Goal: Check status: Check status

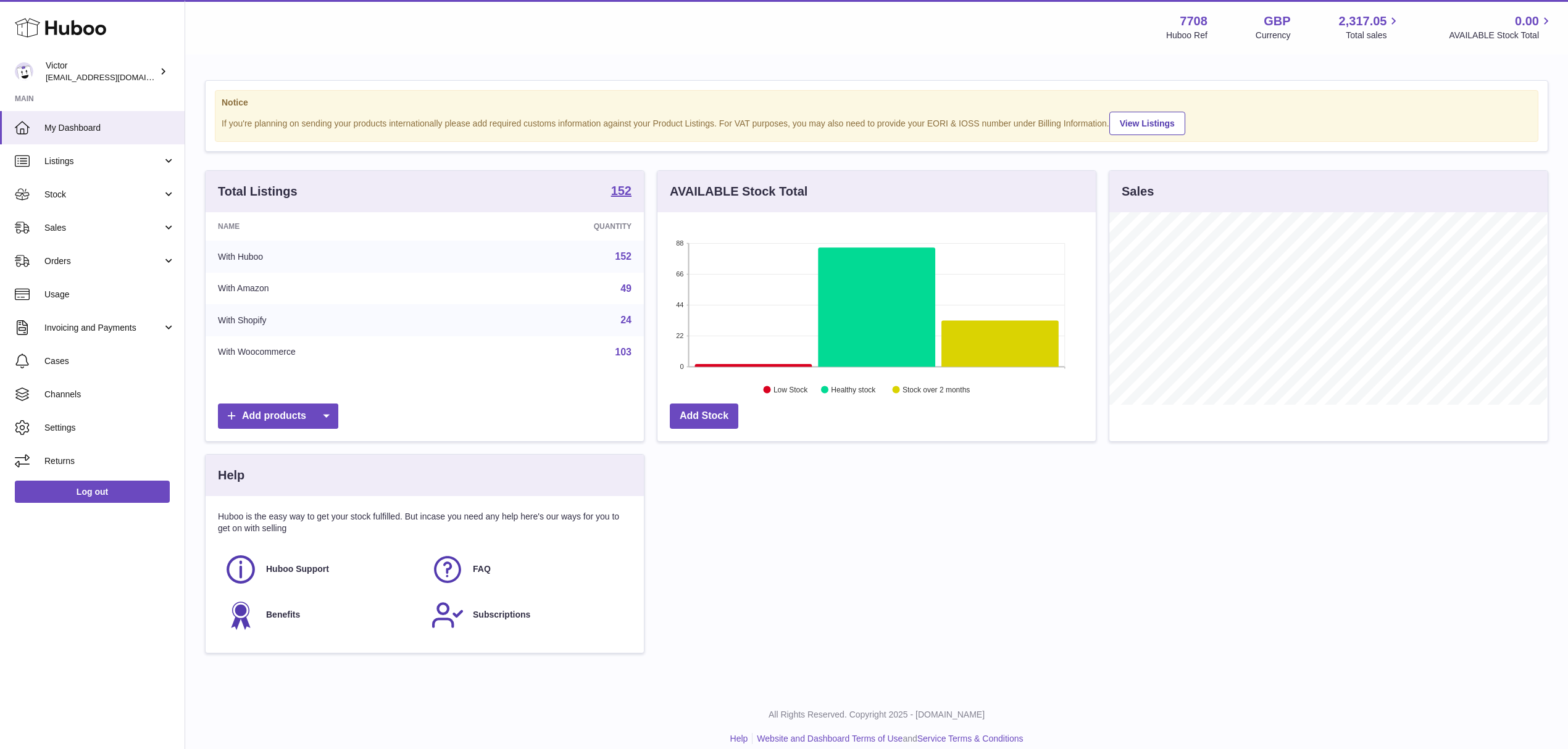
scroll to position [616770, 616868]
click at [91, 233] on link "Sales" at bounding box center [92, 227] width 185 height 33
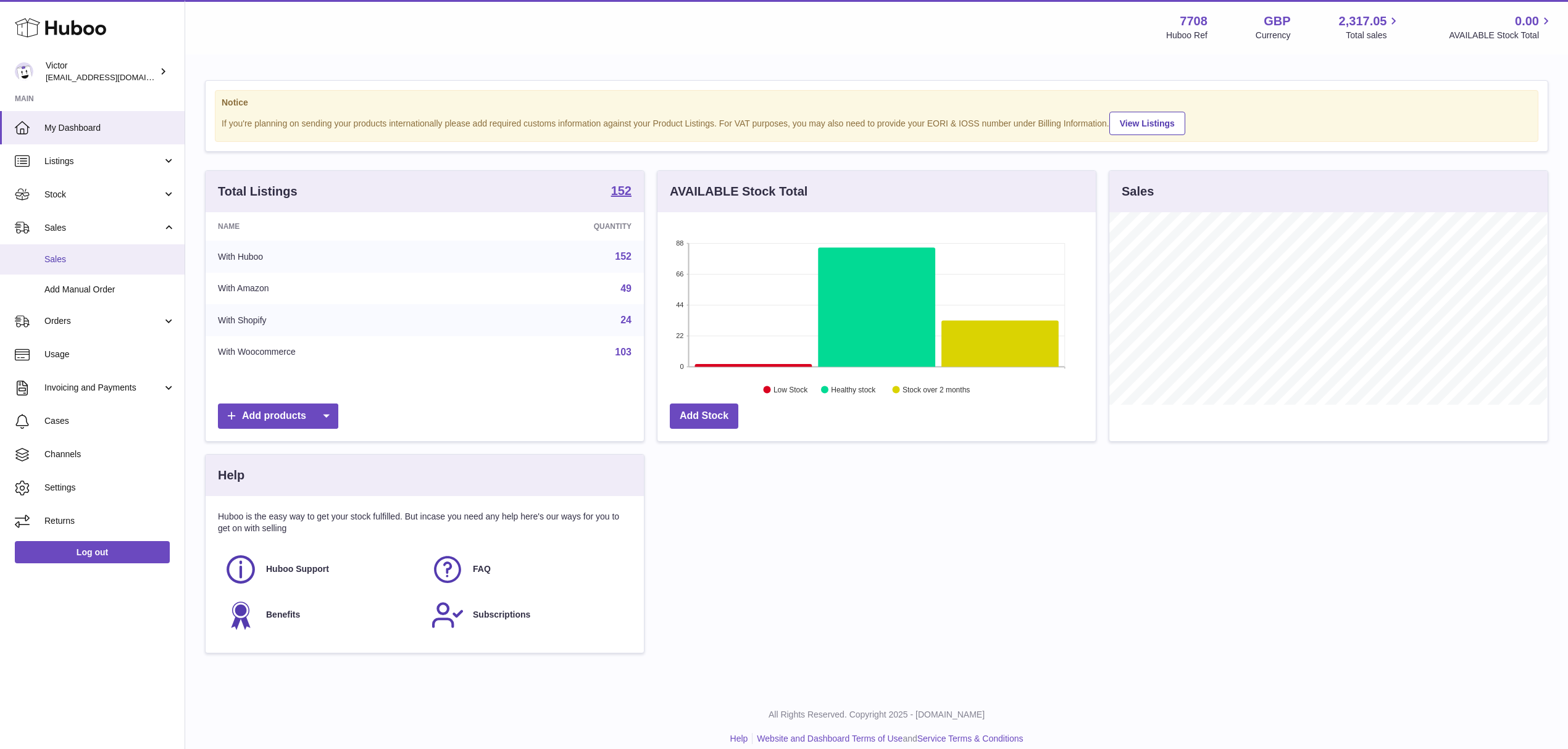
click at [83, 250] on link "Sales" at bounding box center [92, 259] width 185 height 30
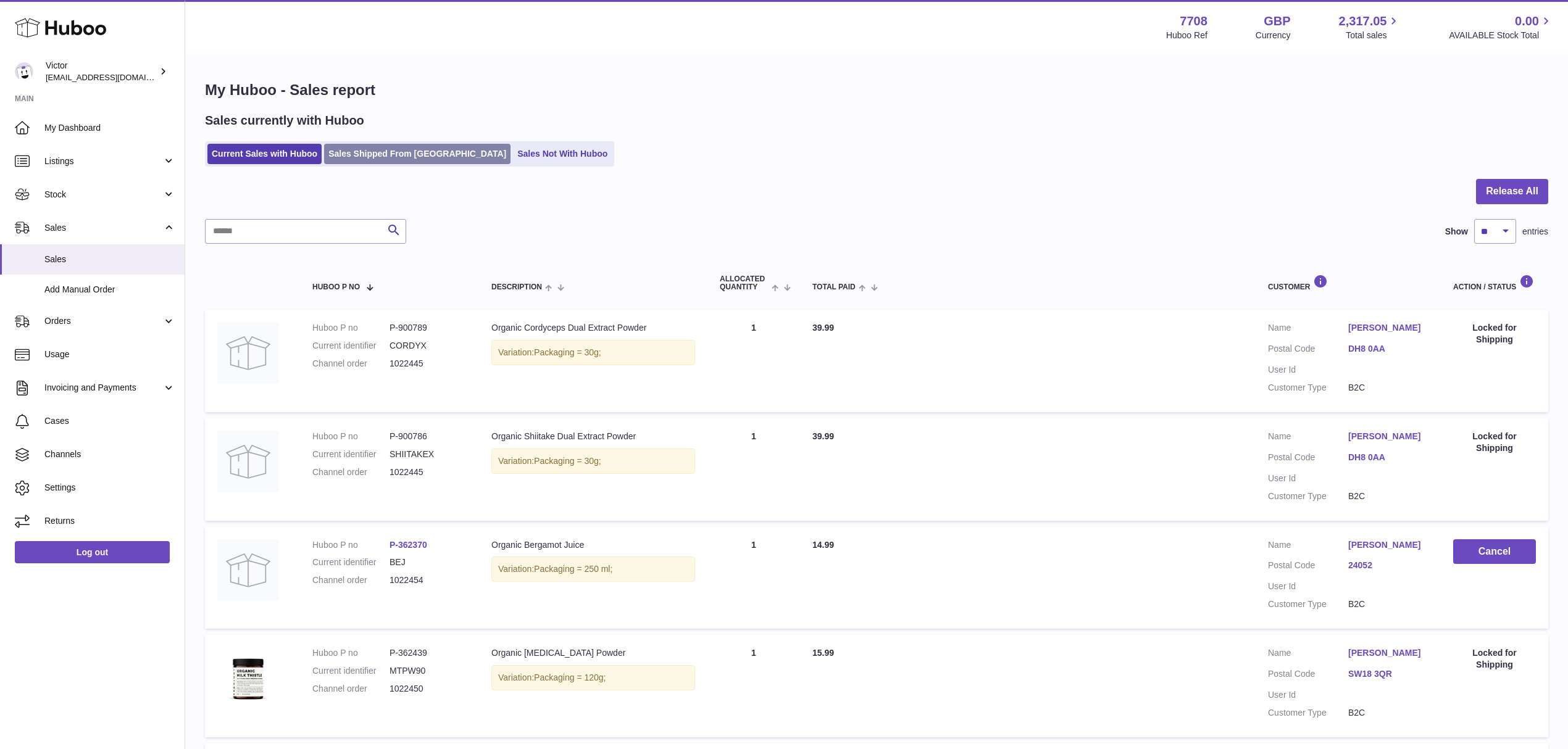
click at [422, 159] on link "Sales Shipped From [GEOGRAPHIC_DATA]" at bounding box center [417, 154] width 186 height 20
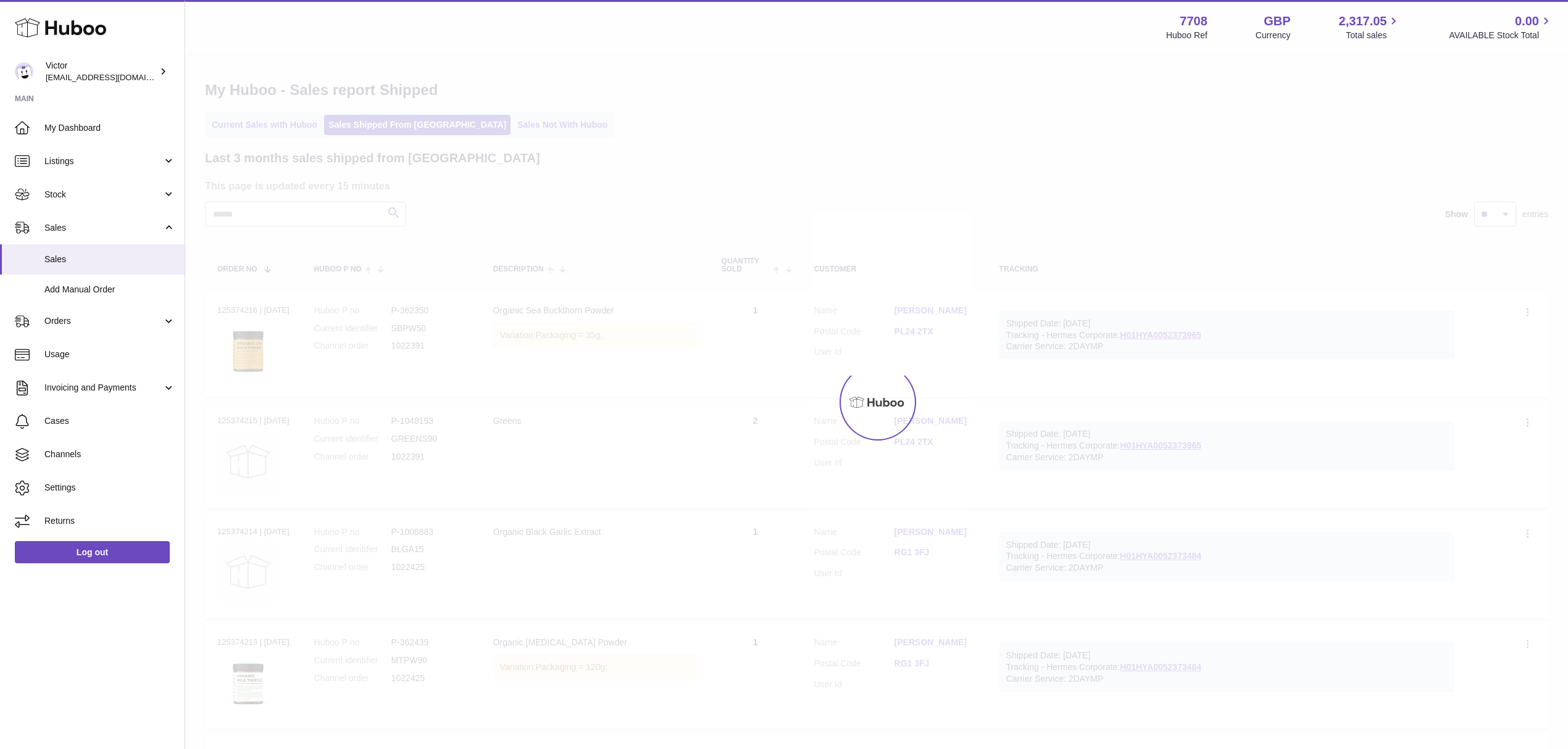
drag, startPoint x: 311, startPoint y: 195, endPoint x: 306, endPoint y: 203, distance: 9.4
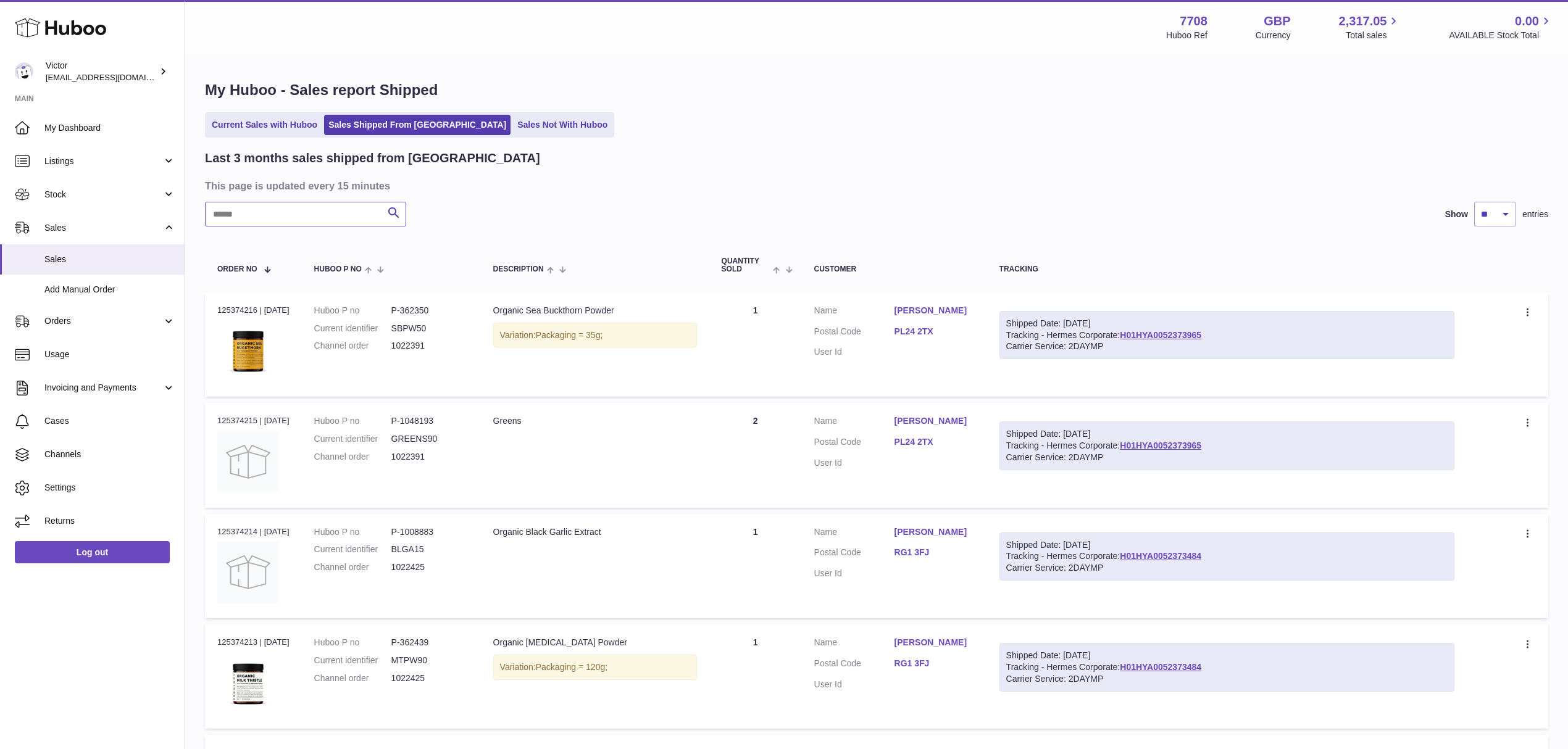
click at [298, 220] on input "text" at bounding box center [305, 214] width 201 height 24
paste input "*******"
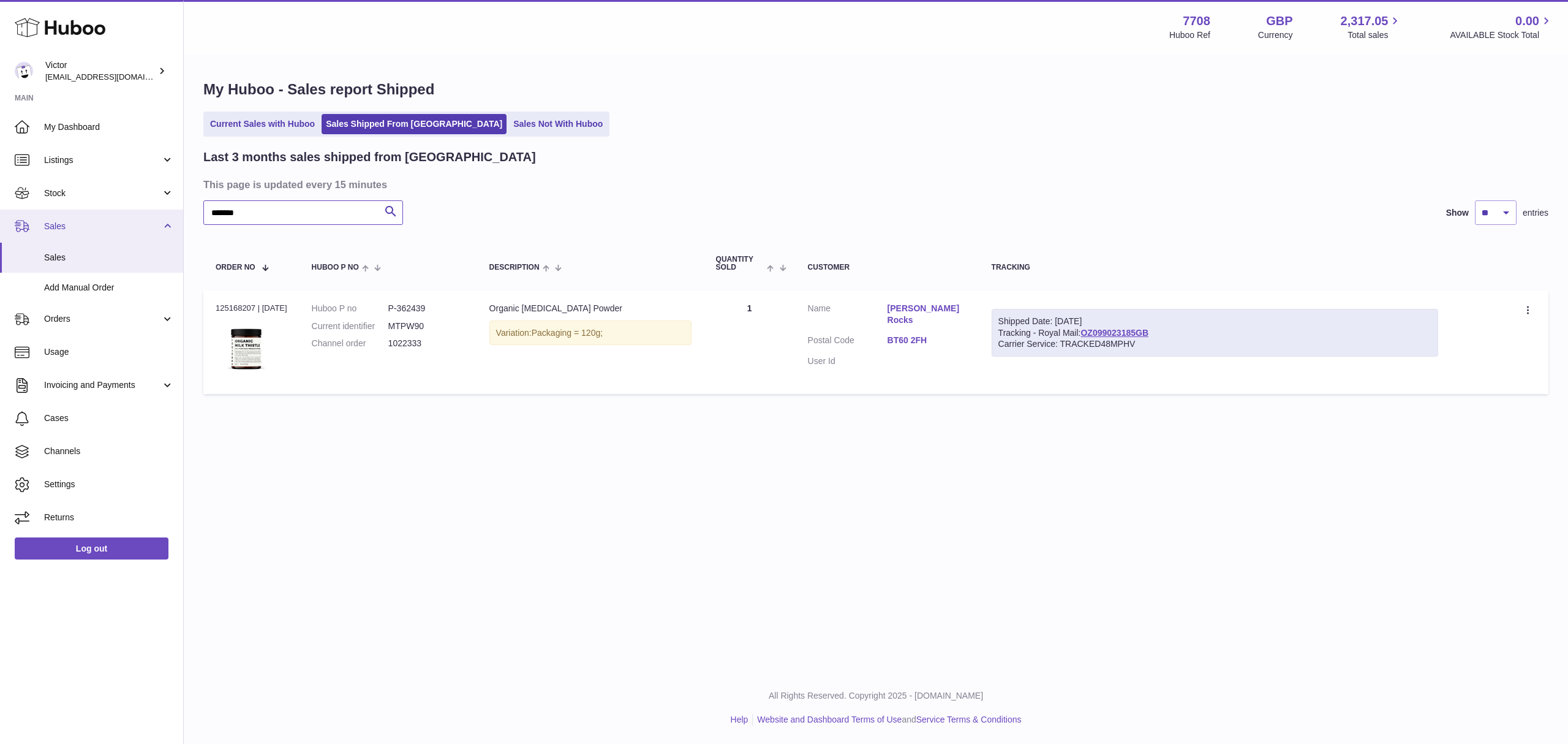
drag, startPoint x: 206, startPoint y: 212, endPoint x: 172, endPoint y: 209, distance: 34.1
click at [172, 209] on div "Huboo Victor internalAdmin-7708@internal.huboo.com Main My Dashboard Listings N…" at bounding box center [784, 372] width 1568 height 744
paste input "text"
drag, startPoint x: 286, startPoint y: 225, endPoint x: 182, endPoint y: 213, distance: 104.7
click at [182, 213] on div "Huboo Victor internalAdmin-7708@internal.huboo.com Main My Dashboard Listings N…" at bounding box center [784, 372] width 1568 height 744
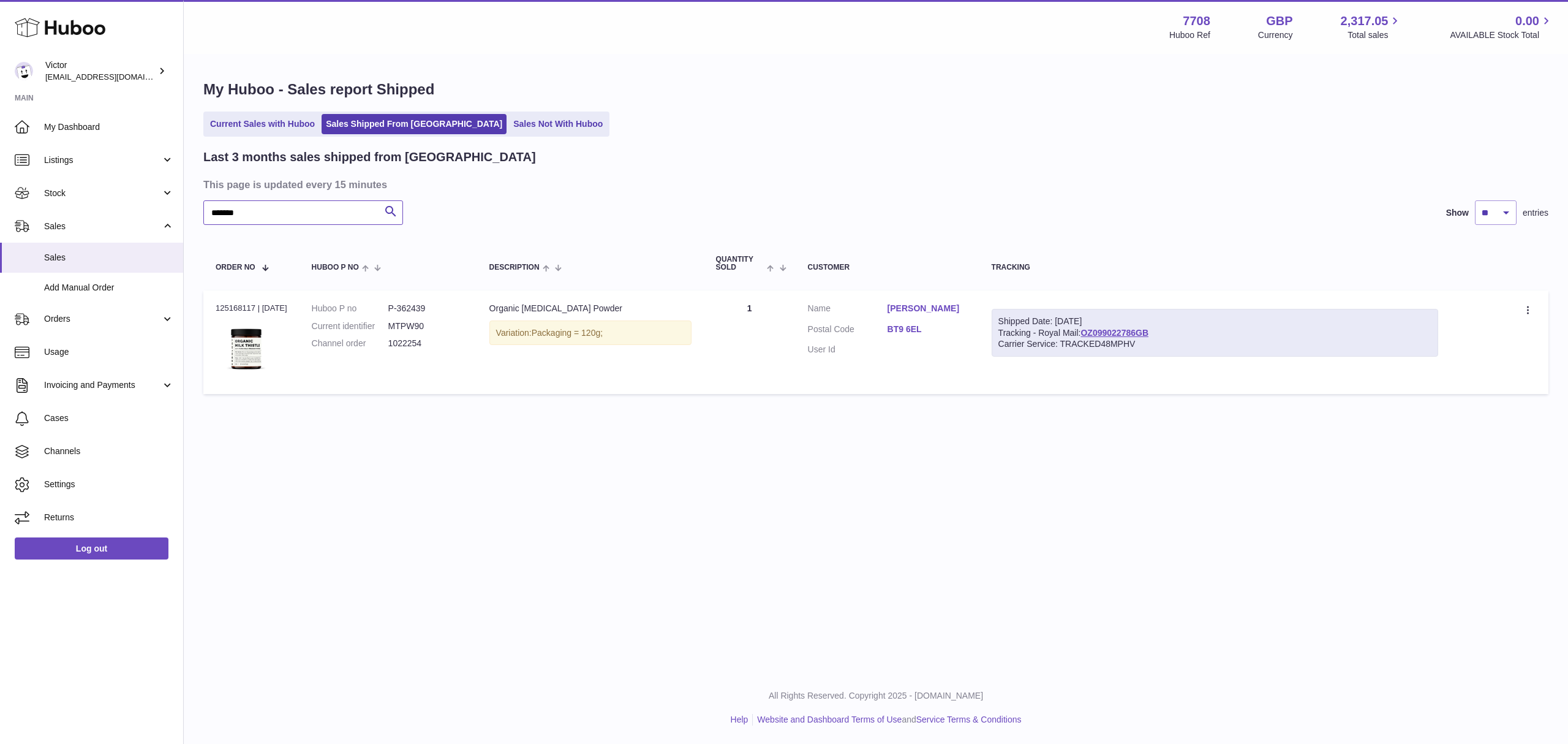
paste input "text"
drag, startPoint x: 267, startPoint y: 214, endPoint x: 166, endPoint y: 211, distance: 101.0
click at [166, 211] on div "Huboo Victor internalAdmin-7708@internal.huboo.com Main My Dashboard Listings N…" at bounding box center [784, 372] width 1568 height 744
paste input "text"
type input "*******"
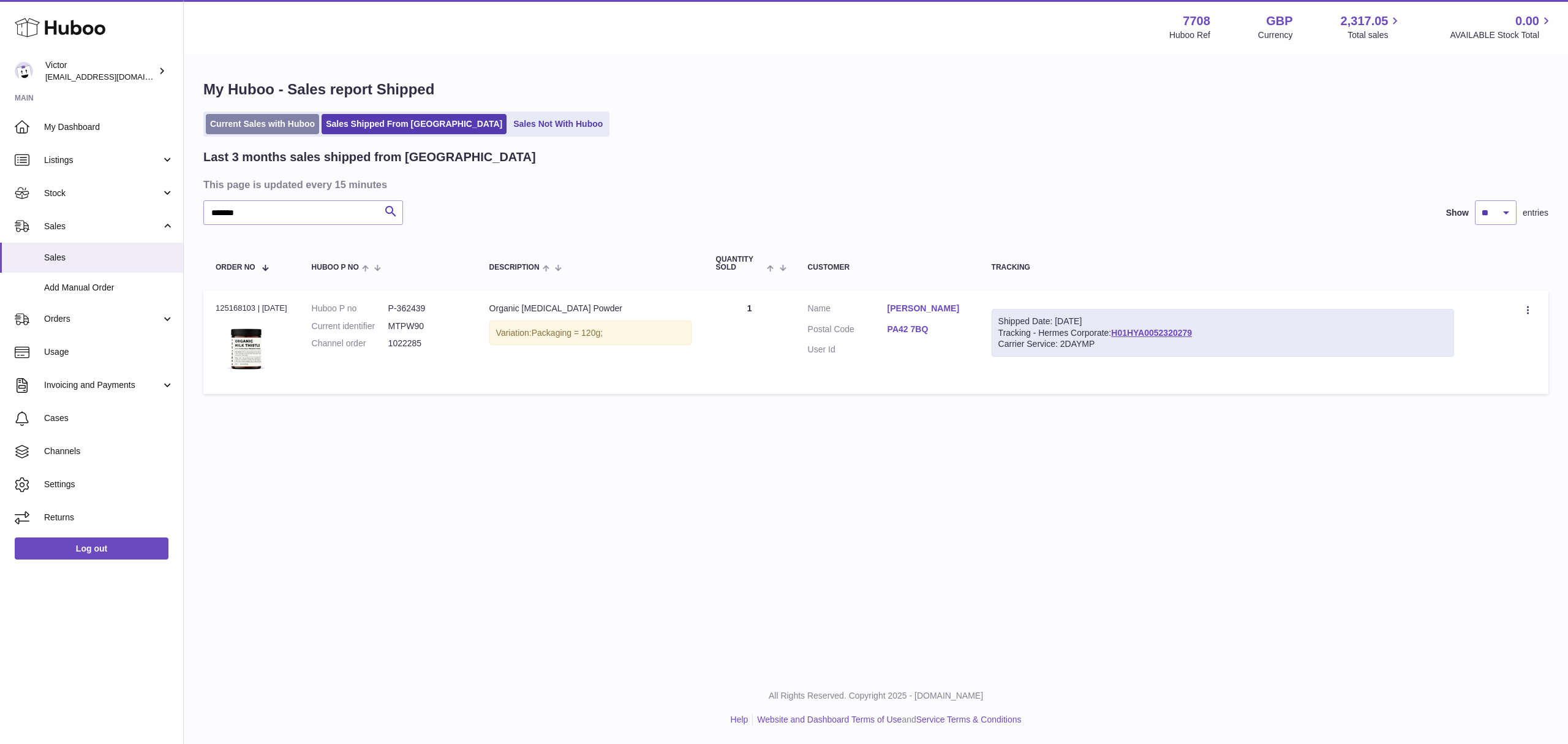
click at [270, 114] on link "Current Sales with Huboo" at bounding box center [262, 124] width 113 height 20
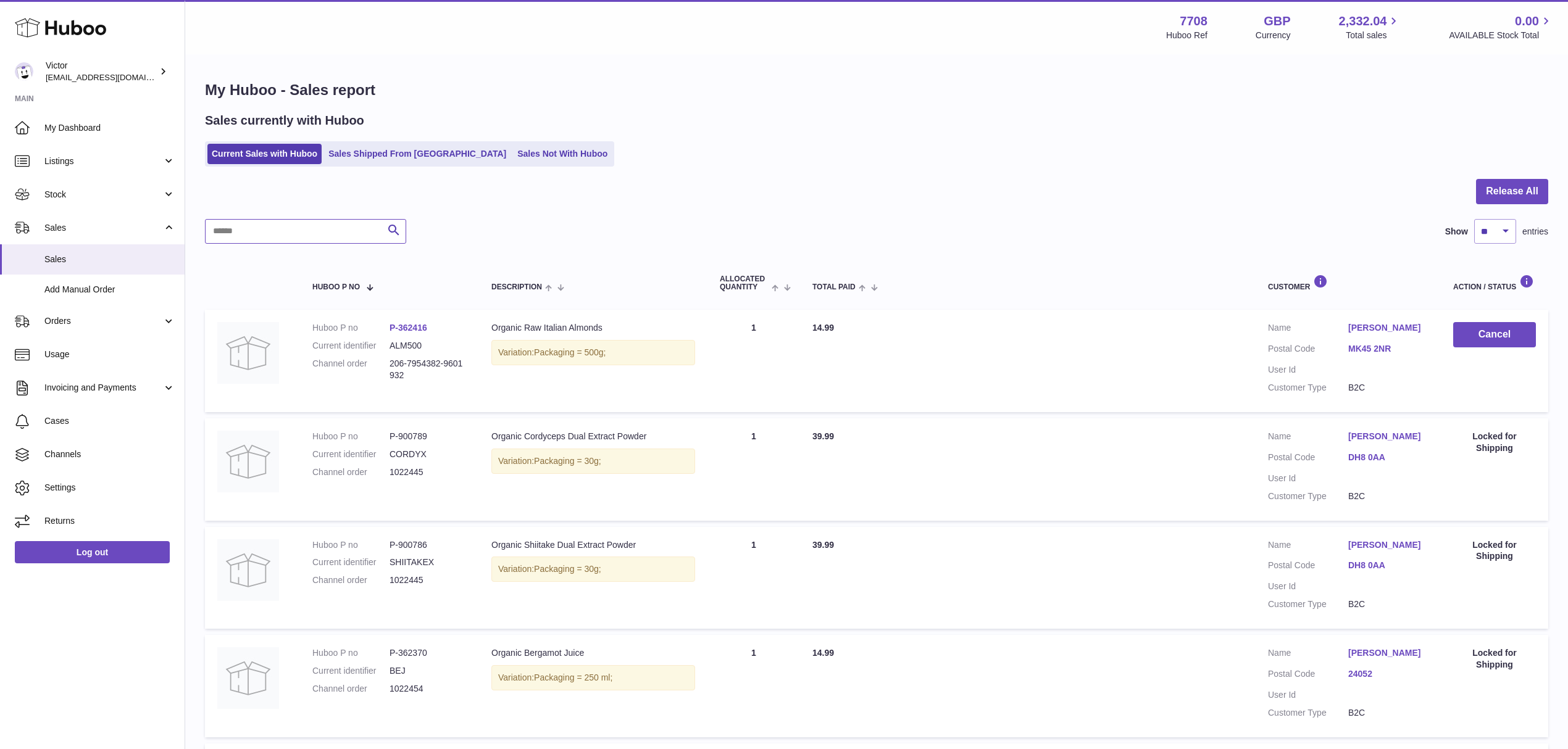
click at [285, 227] on input "text" at bounding box center [305, 231] width 201 height 24
paste input "*******"
type input "*******"
click at [1370, 346] on link "OL3 5WG" at bounding box center [1388, 349] width 81 height 11
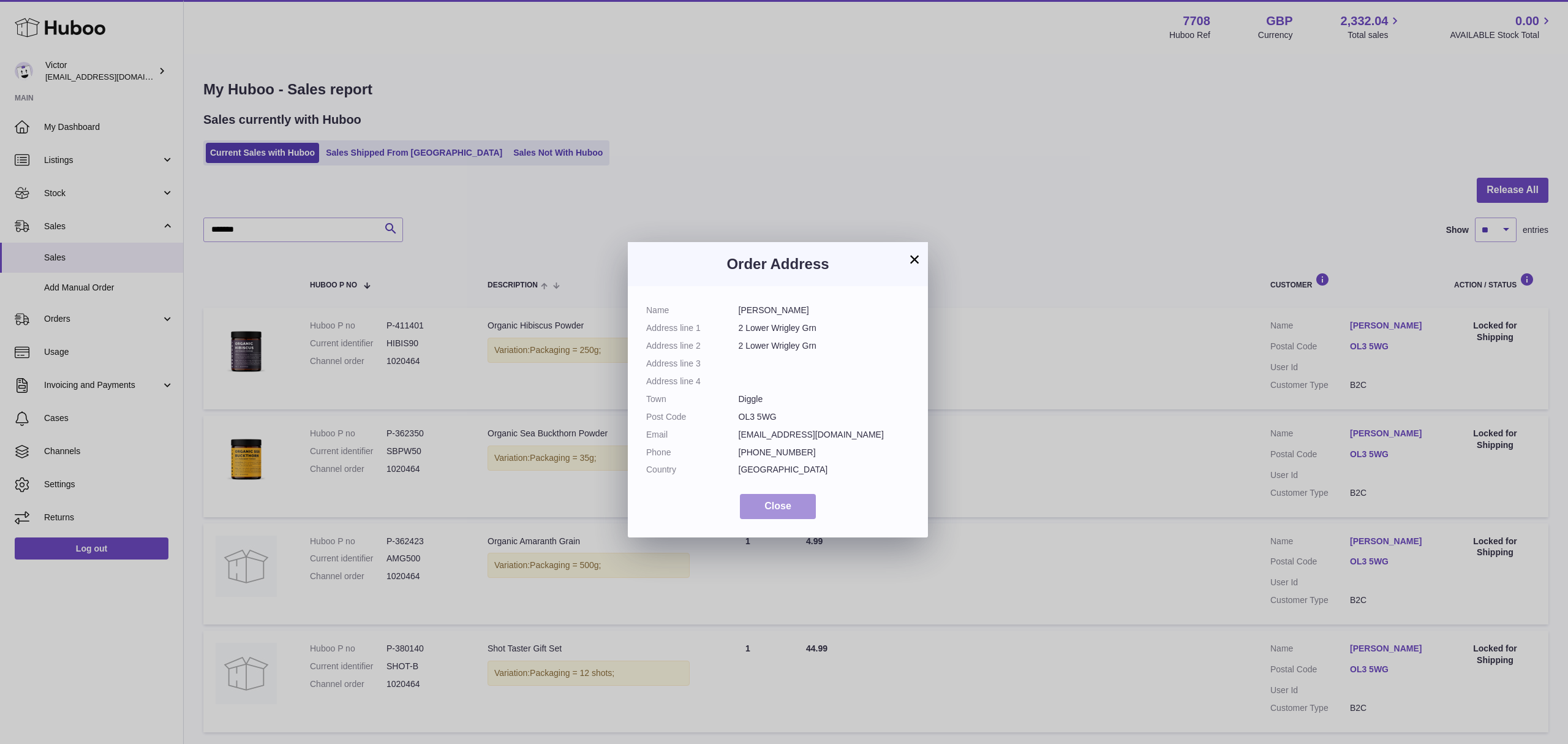
click at [768, 502] on span "Close" at bounding box center [778, 506] width 27 height 11
